Goal: Task Accomplishment & Management: Use online tool/utility

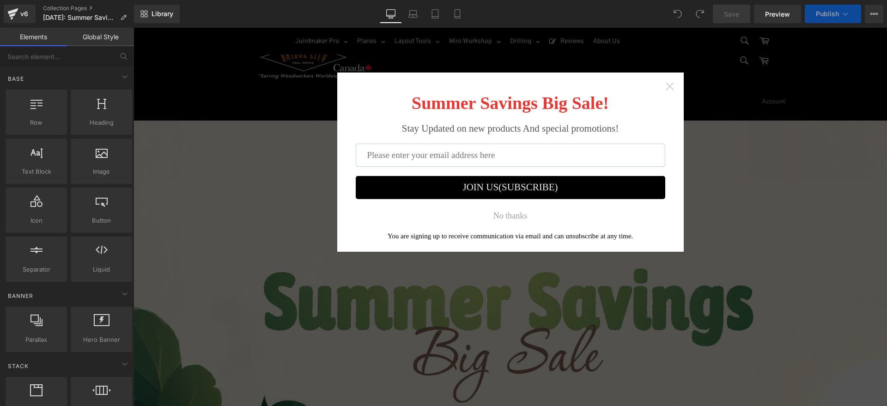
scroll to position [173, 0]
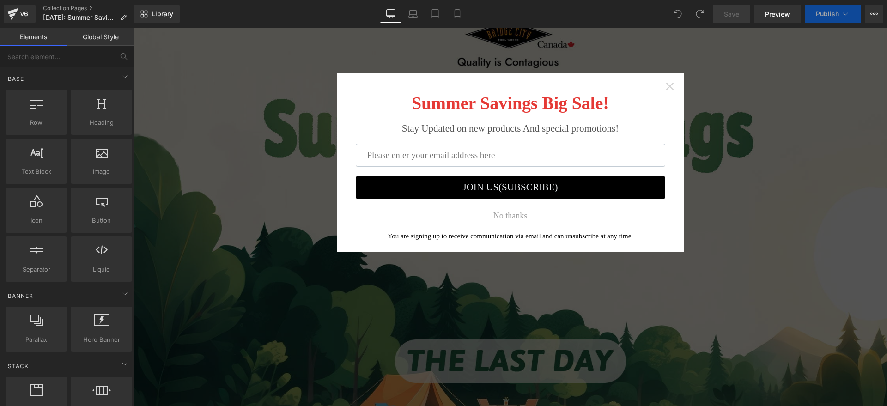
click at [672, 84] on icon "Close widget" at bounding box center [669, 86] width 9 height 9
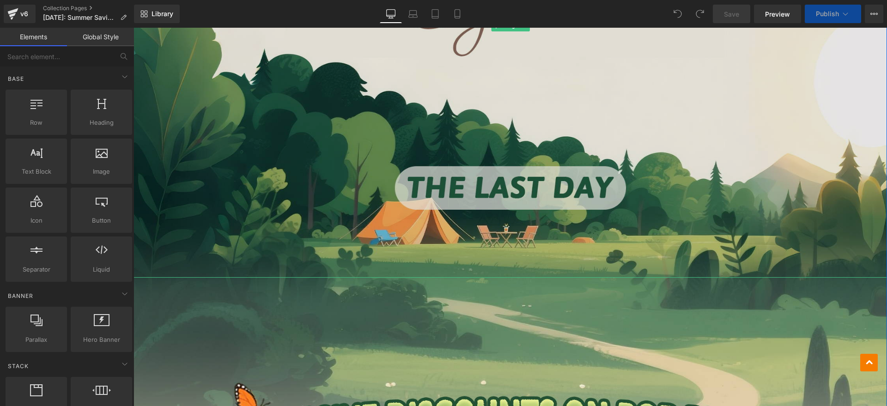
scroll to position [520, 0]
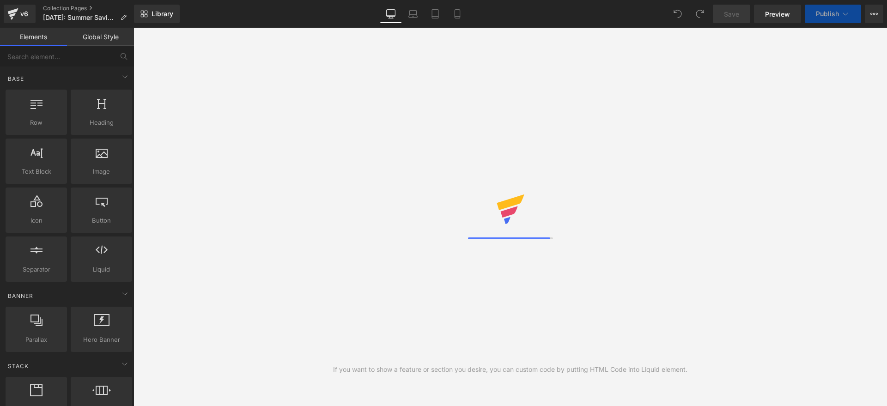
click at [826, 14] on span "Publish" at bounding box center [827, 13] width 23 height 7
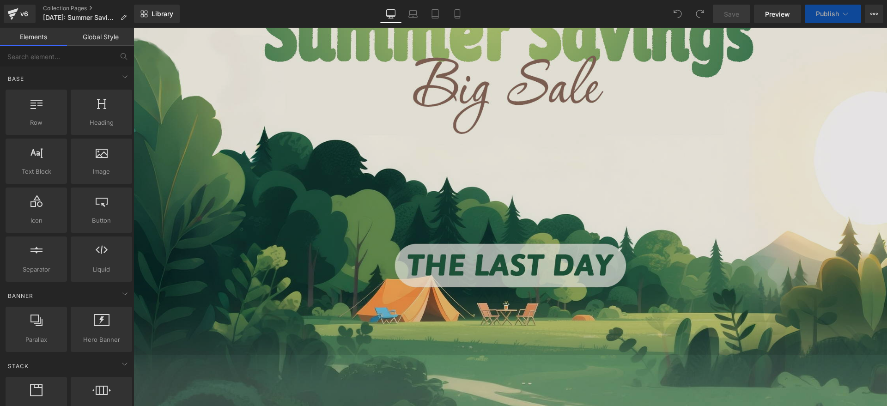
scroll to position [346, 0]
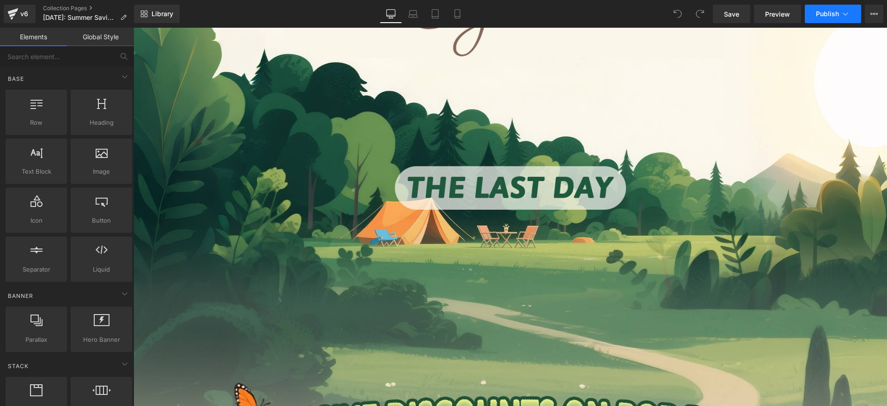
click at [832, 12] on span "Publish" at bounding box center [827, 13] width 23 height 7
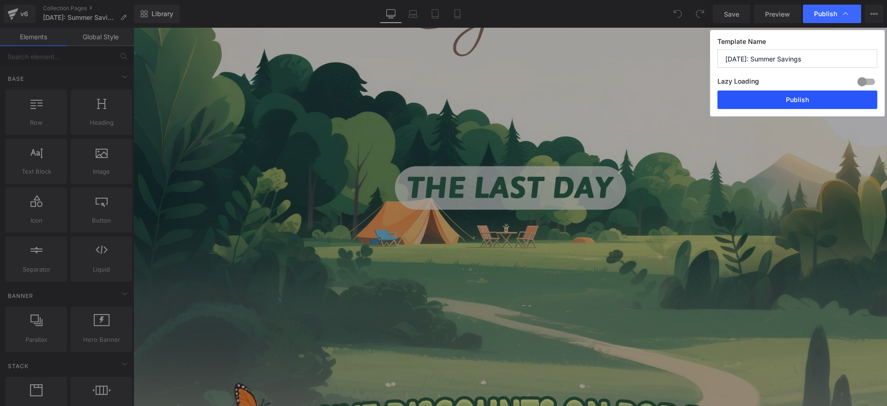
click at [821, 94] on button "Publish" at bounding box center [797, 100] width 160 height 18
